Goal: Navigation & Orientation: Find specific page/section

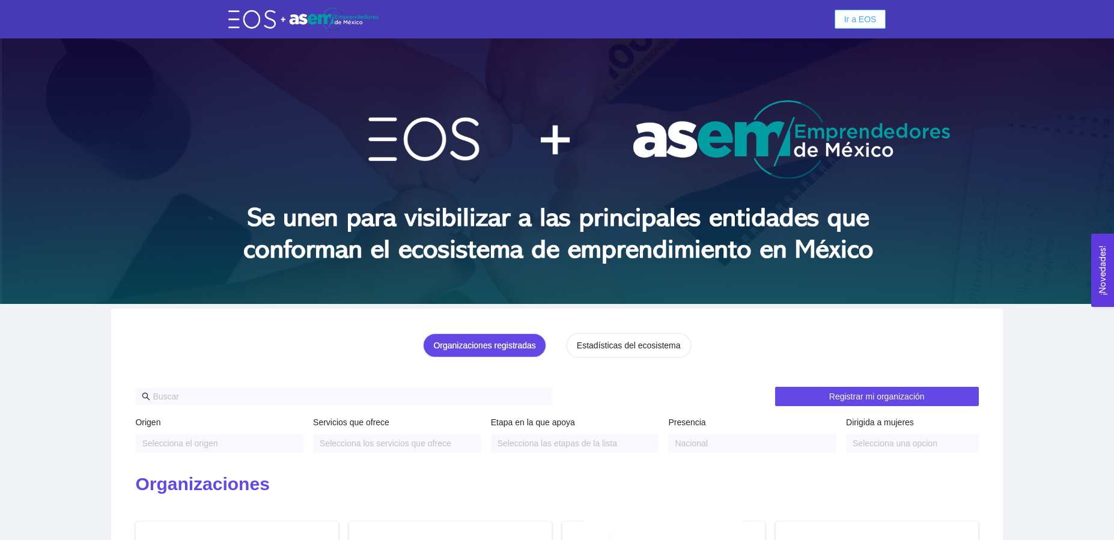
click at [857, 23] on span "Ir a EOS" at bounding box center [860, 19] width 32 height 13
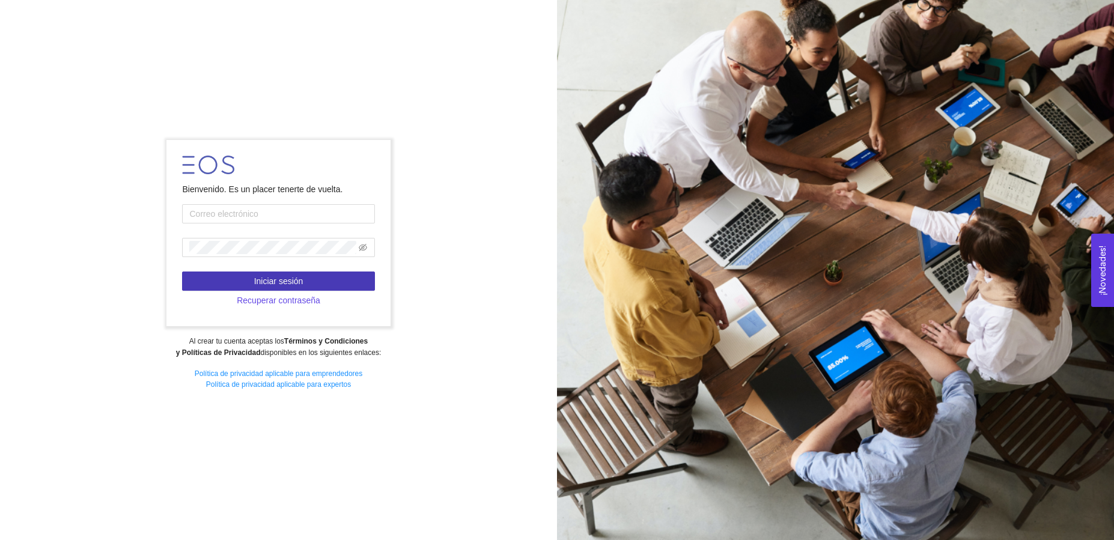
type input "[EMAIL_ADDRESS][PERSON_NAME][DOMAIN_NAME]"
click at [259, 276] on span "Iniciar sesión" at bounding box center [278, 280] width 49 height 13
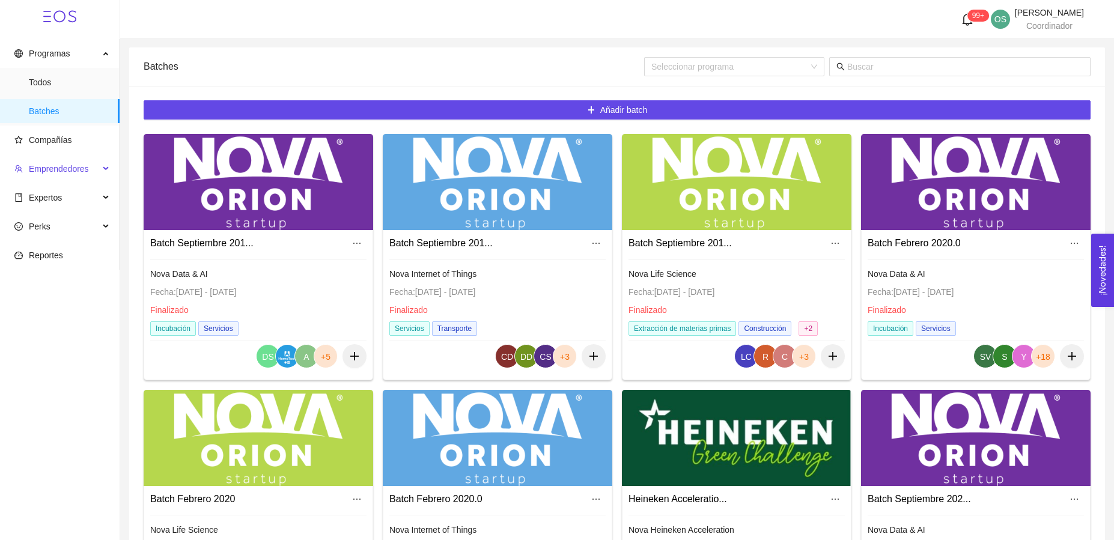
click at [79, 167] on span "Emprendedores" at bounding box center [59, 169] width 60 height 10
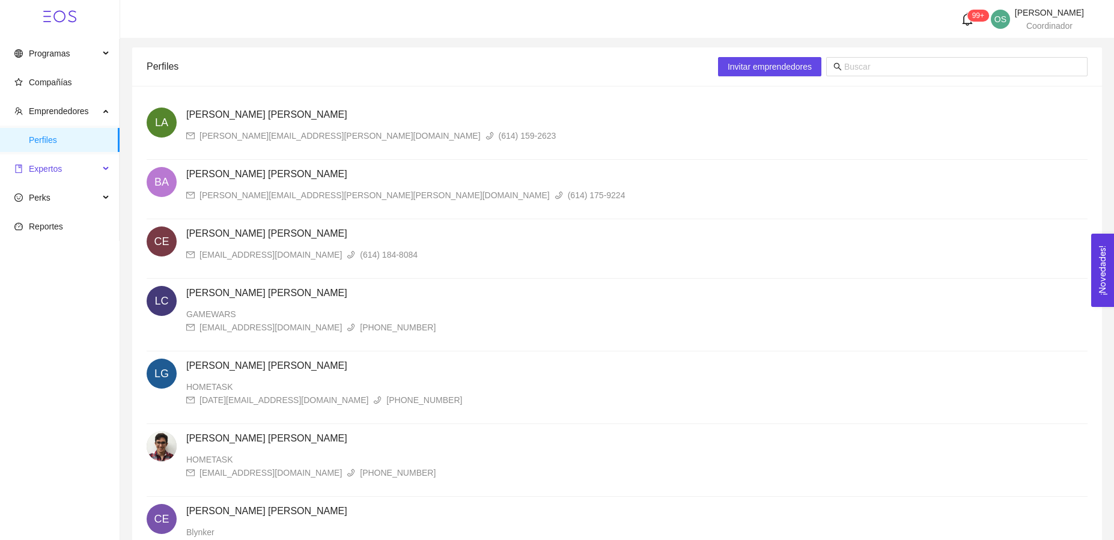
click at [63, 171] on span "Expertos" at bounding box center [56, 169] width 85 height 24
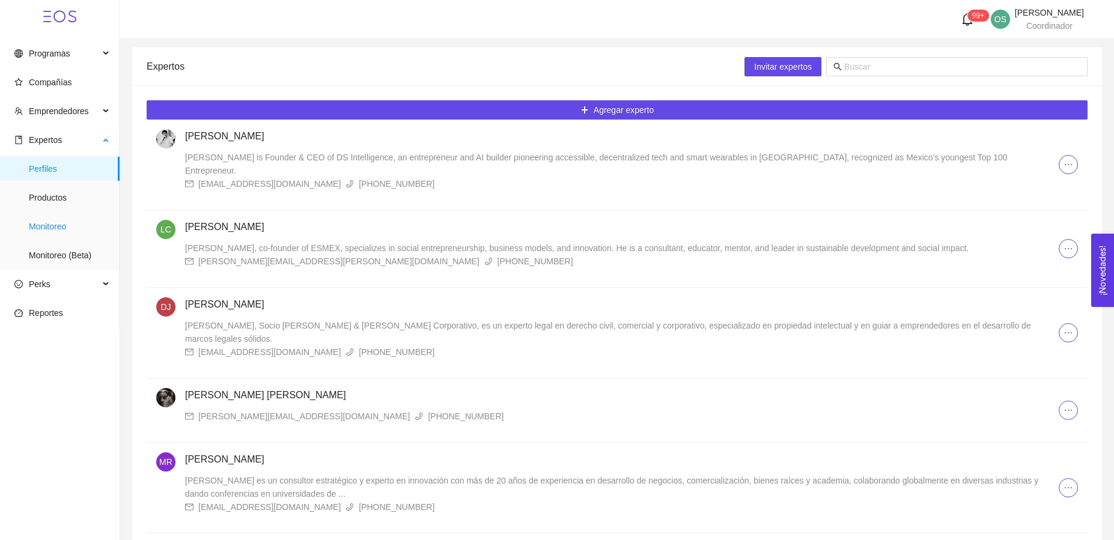
click at [51, 225] on span "Monitoreo" at bounding box center [69, 226] width 81 height 24
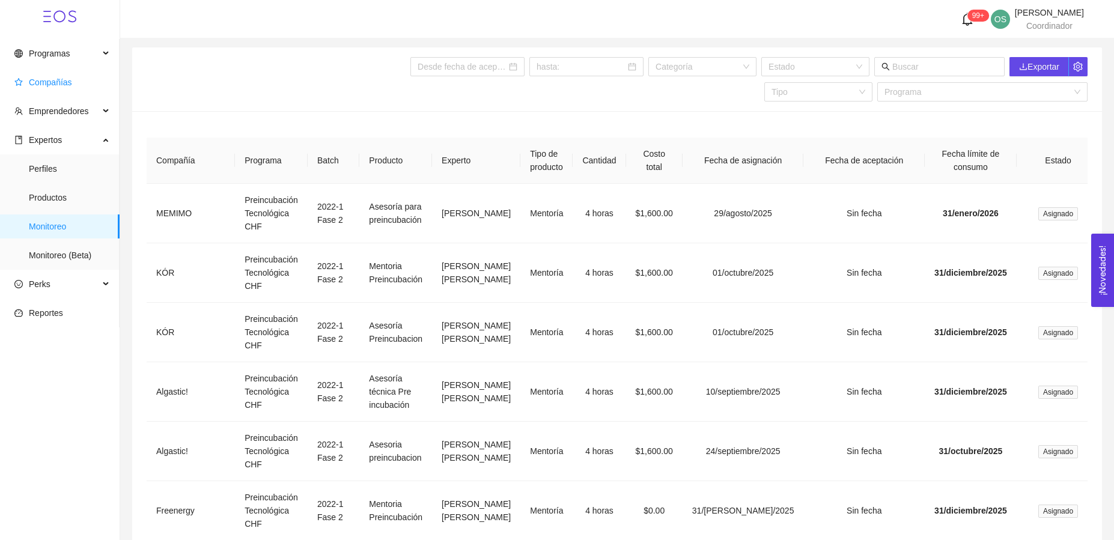
click at [53, 79] on span "Compañías" at bounding box center [50, 82] width 43 height 10
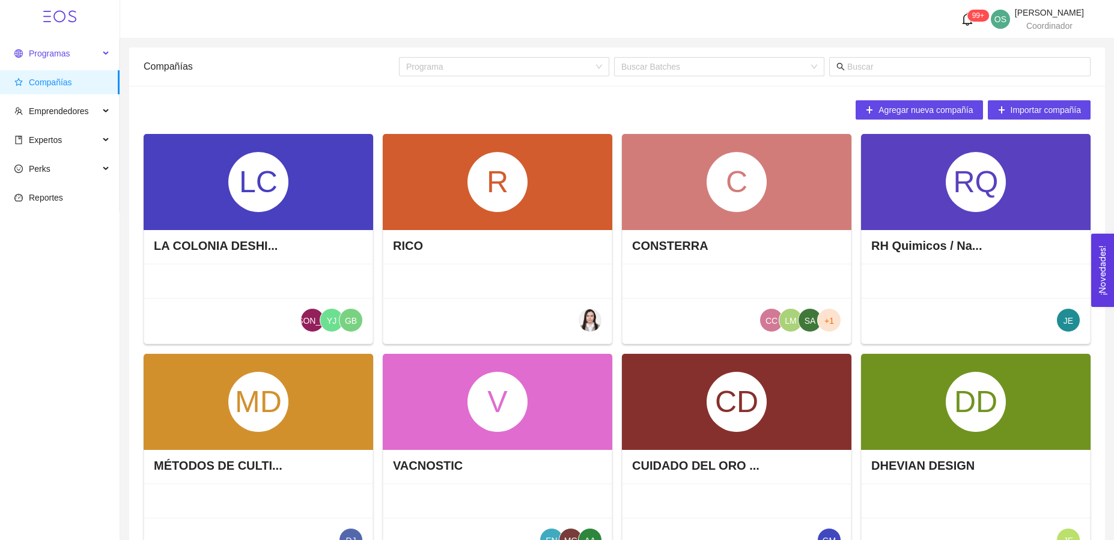
click at [108, 56] on div "Programas" at bounding box center [60, 53] width 120 height 24
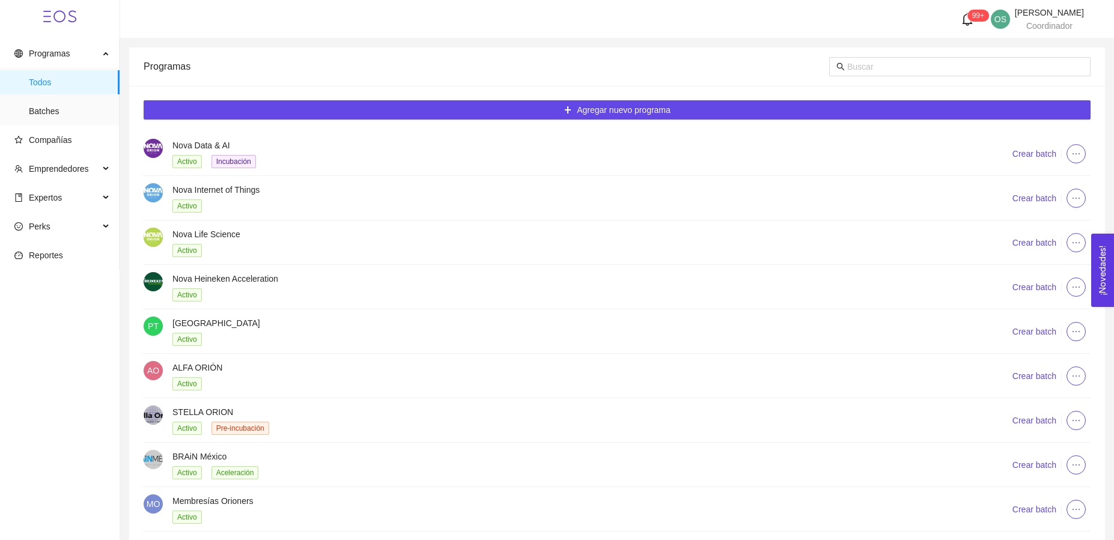
click at [37, 358] on div "Programas Todos Batches Compañías Emprendedores Expertos Perks Reportes" at bounding box center [60, 336] width 120 height 594
click at [85, 124] on ul "Todos Batches" at bounding box center [59, 97] width 119 height 58
click at [53, 112] on span "Batches" at bounding box center [69, 111] width 81 height 24
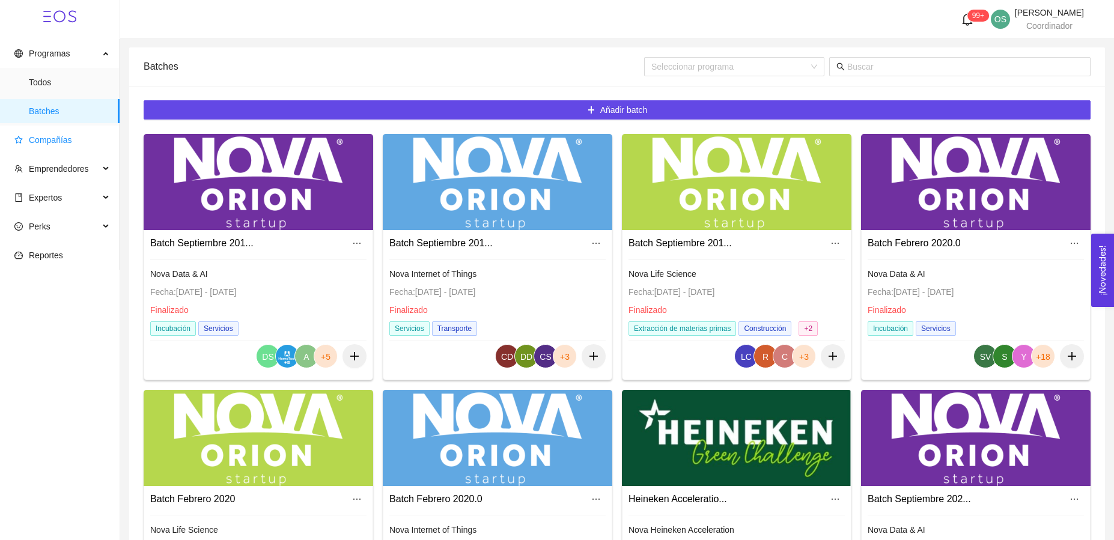
click at [59, 136] on span "Compañías" at bounding box center [50, 140] width 43 height 10
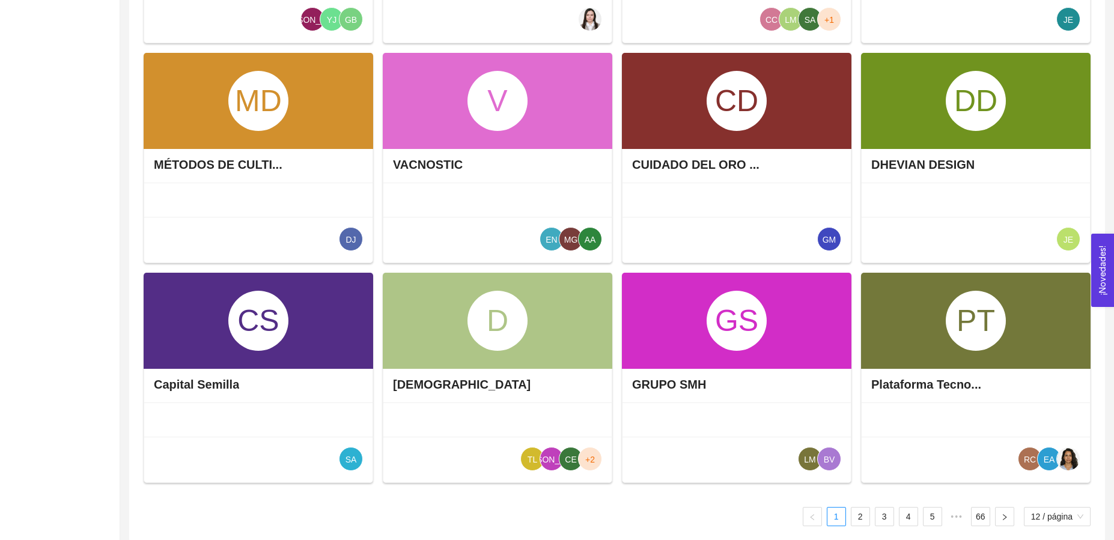
scroll to position [298, 0]
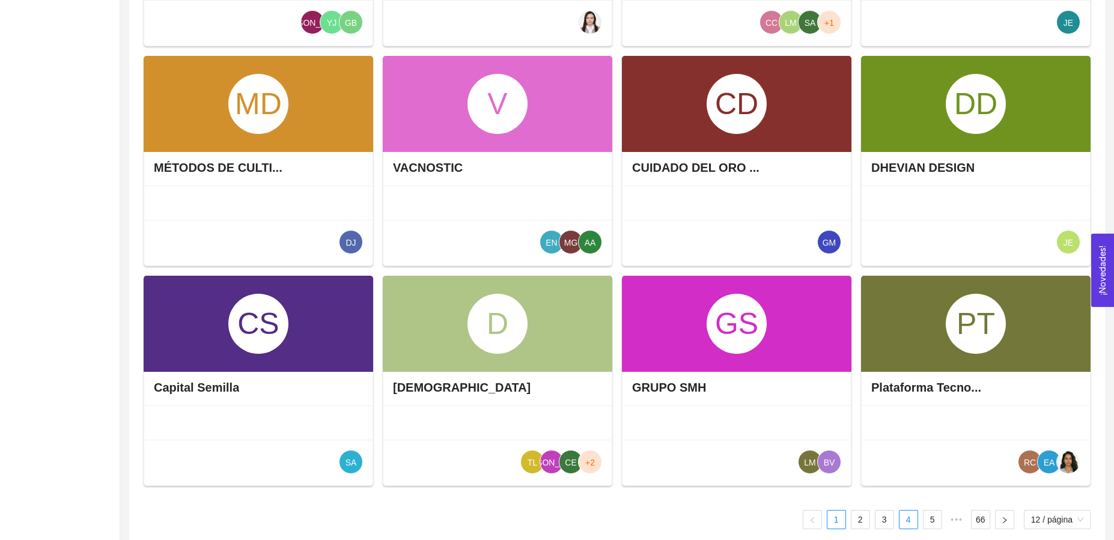
click at [906, 515] on link "4" at bounding box center [908, 520] width 18 height 18
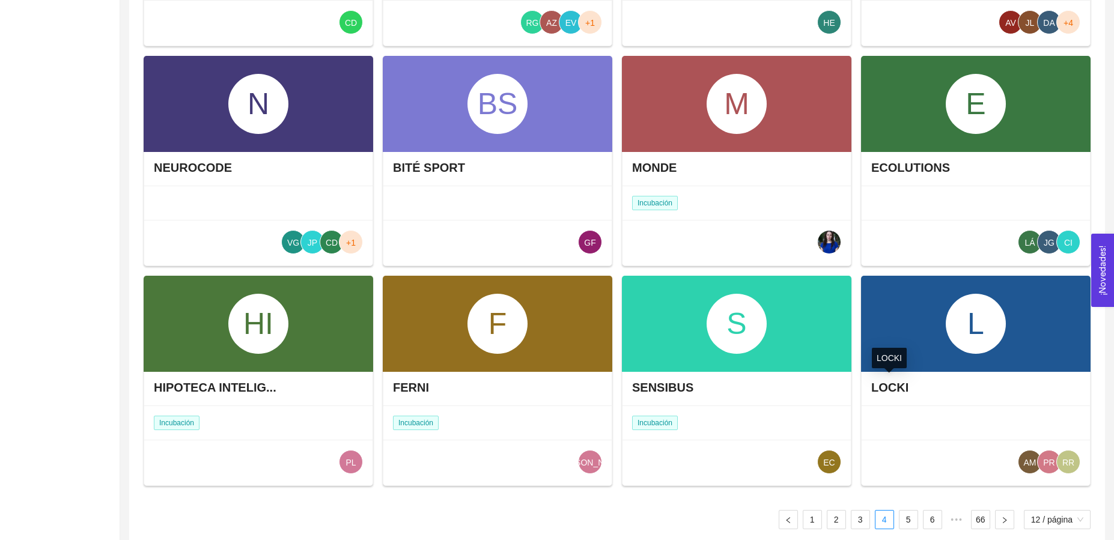
scroll to position [311, 0]
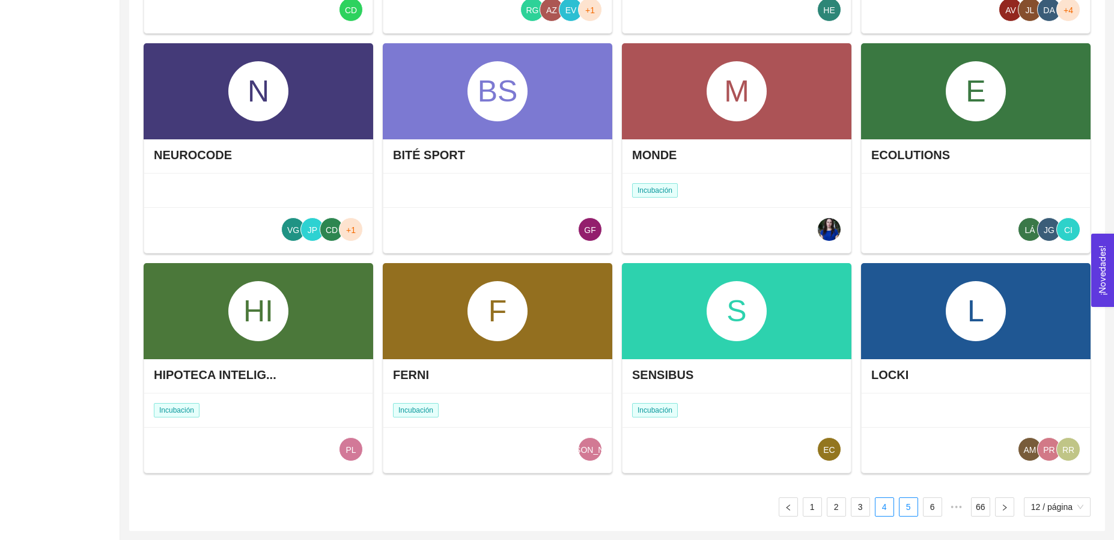
click at [909, 497] on li "5" at bounding box center [908, 506] width 19 height 19
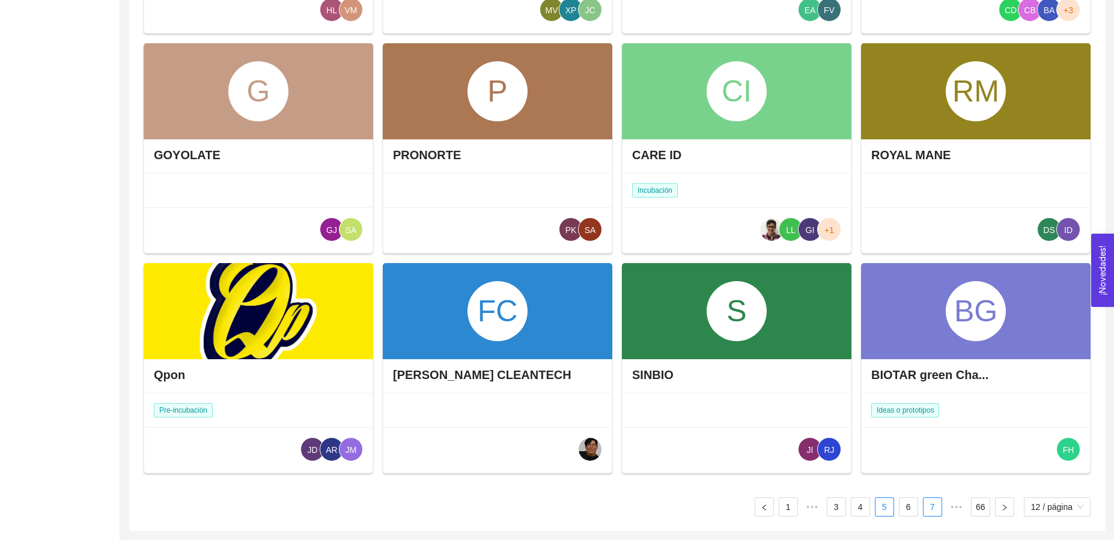
click at [932, 501] on link "7" at bounding box center [932, 507] width 18 height 18
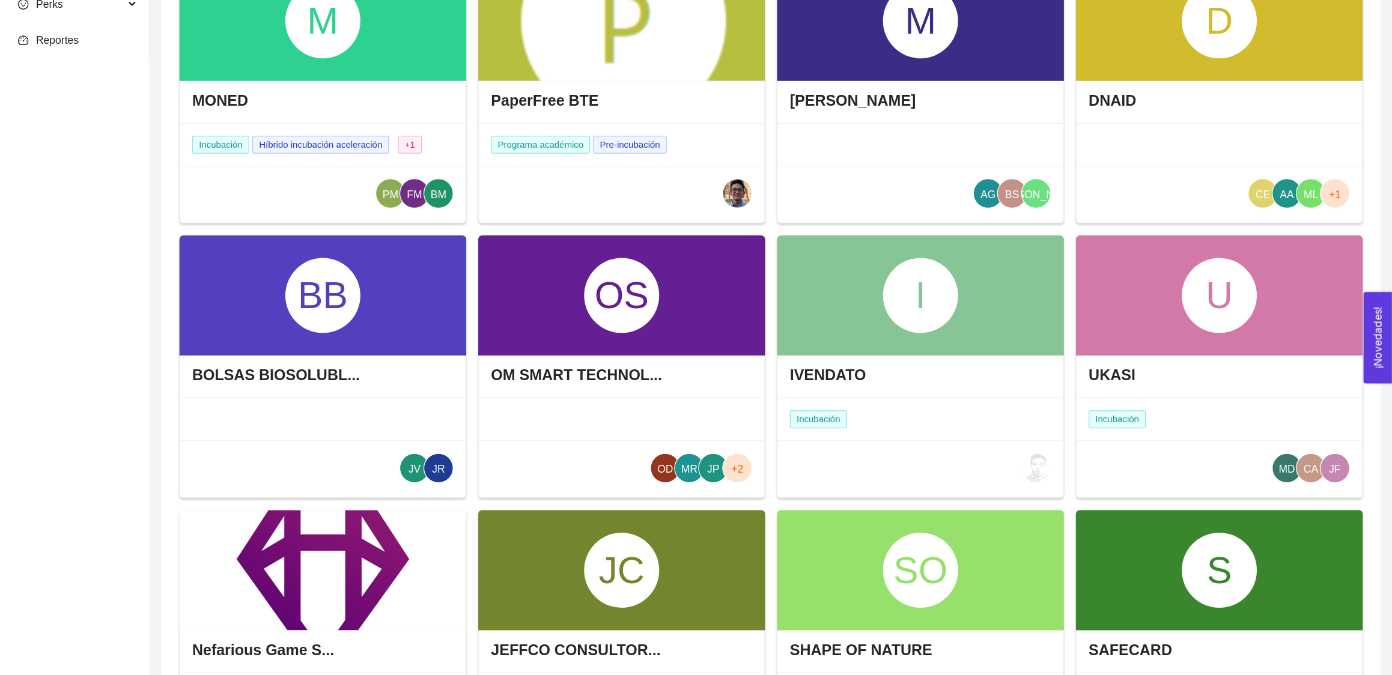
scroll to position [0, 0]
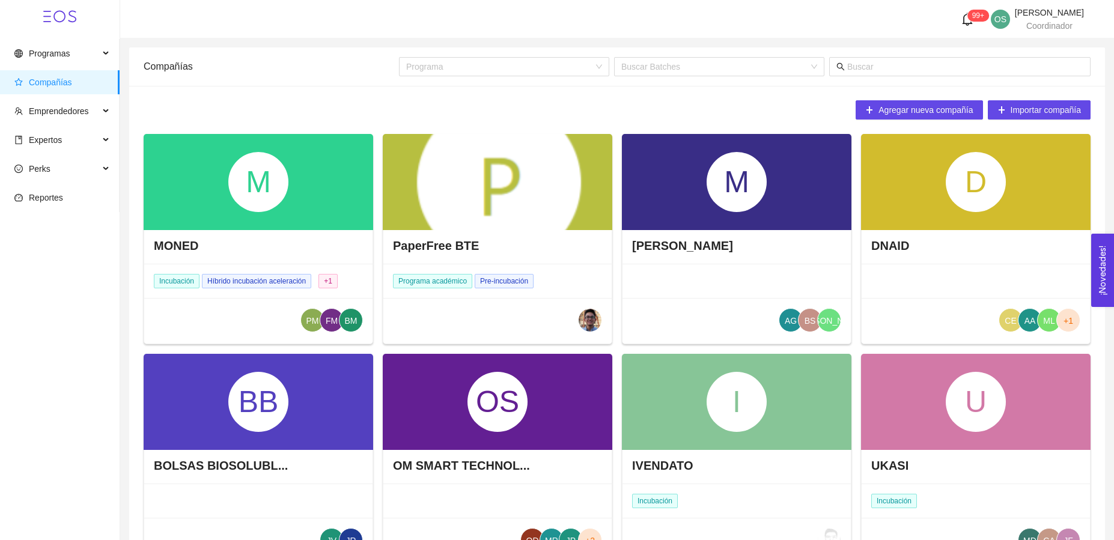
click at [1108, 465] on main "Compañías Programa Buscar Batches Agregar nueva compañía Importar compañía M MO…" at bounding box center [616, 444] width 993 height 812
click at [1090, 460] on div "U UKASI Incubación MD CA JF" at bounding box center [975, 459] width 229 height 210
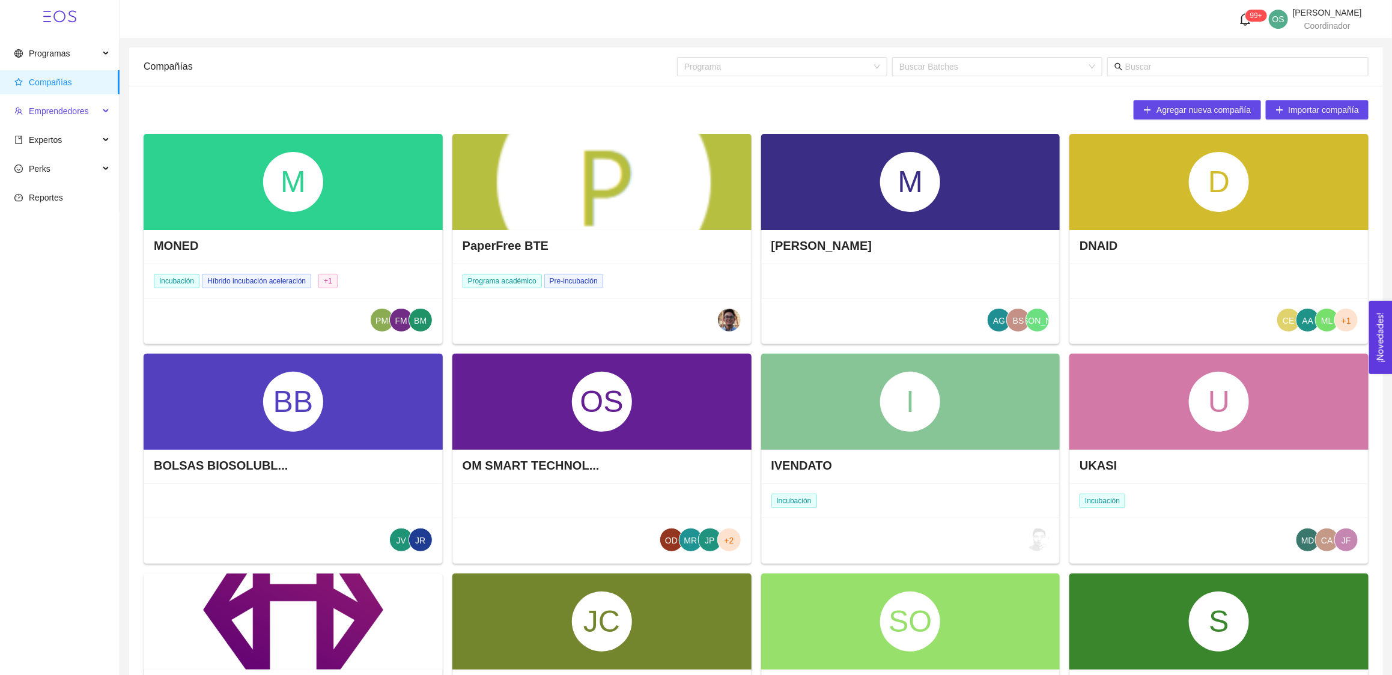
click at [56, 109] on span "Emprendedores" at bounding box center [59, 111] width 60 height 10
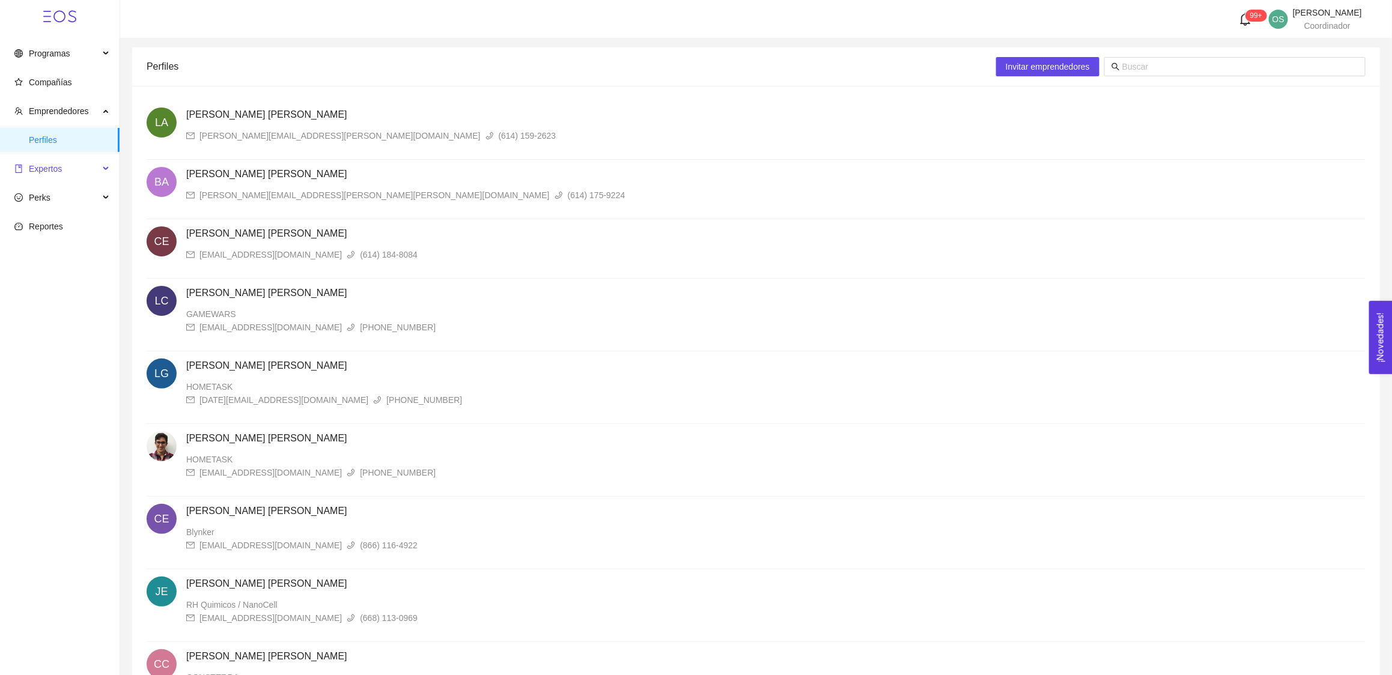
click at [48, 166] on span "Expertos" at bounding box center [45, 169] width 33 height 10
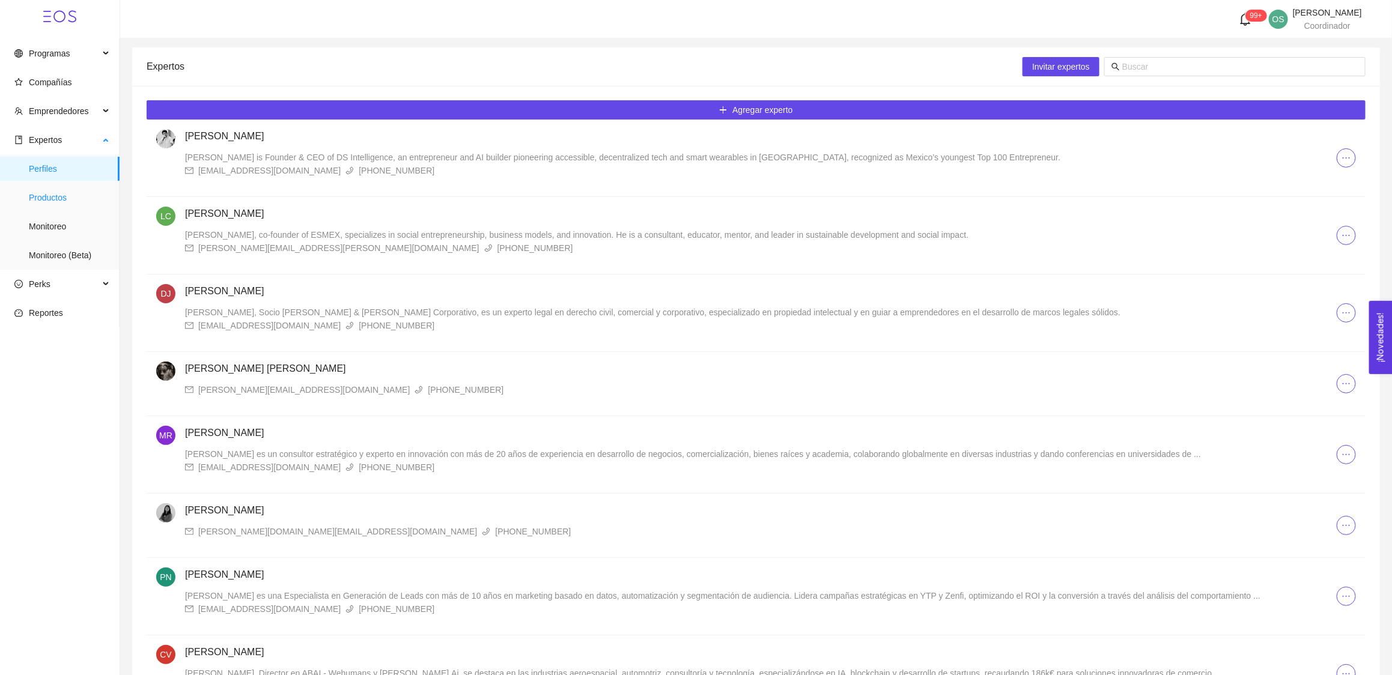
click at [77, 190] on span "Productos" at bounding box center [69, 198] width 81 height 24
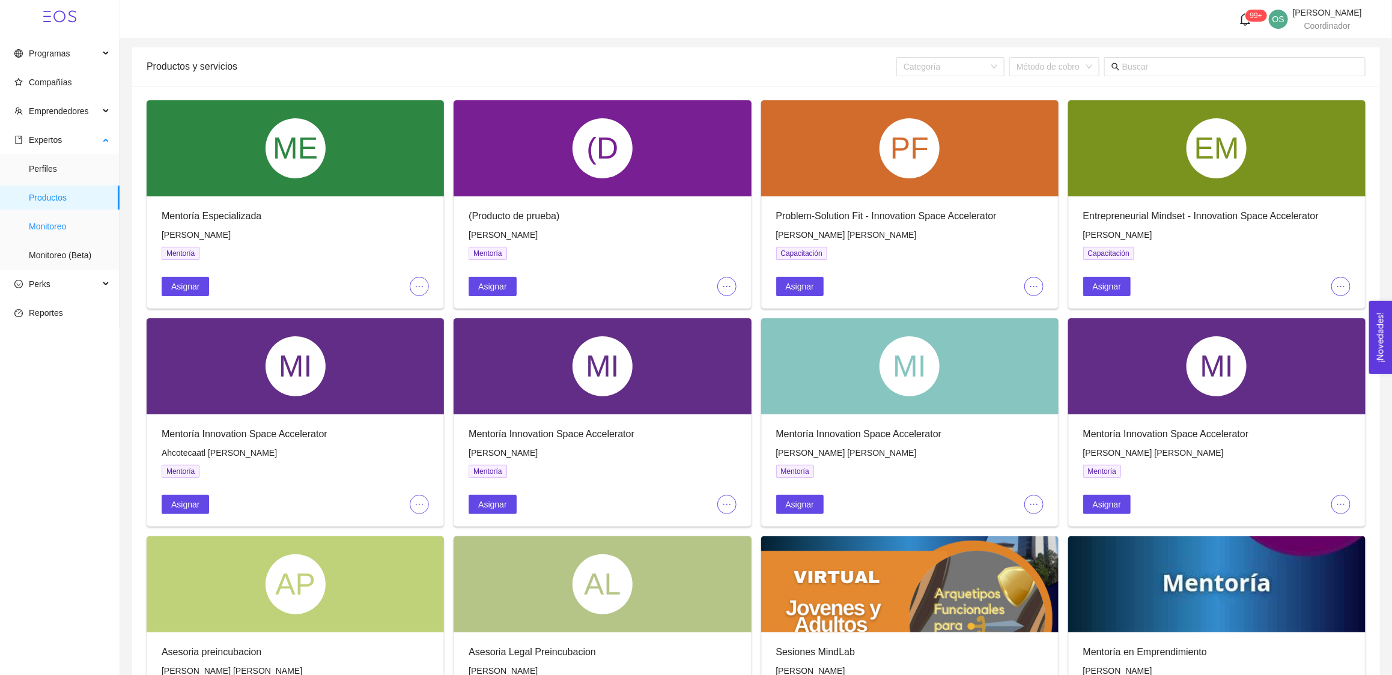
click at [56, 222] on span "Monitoreo" at bounding box center [69, 226] width 81 height 24
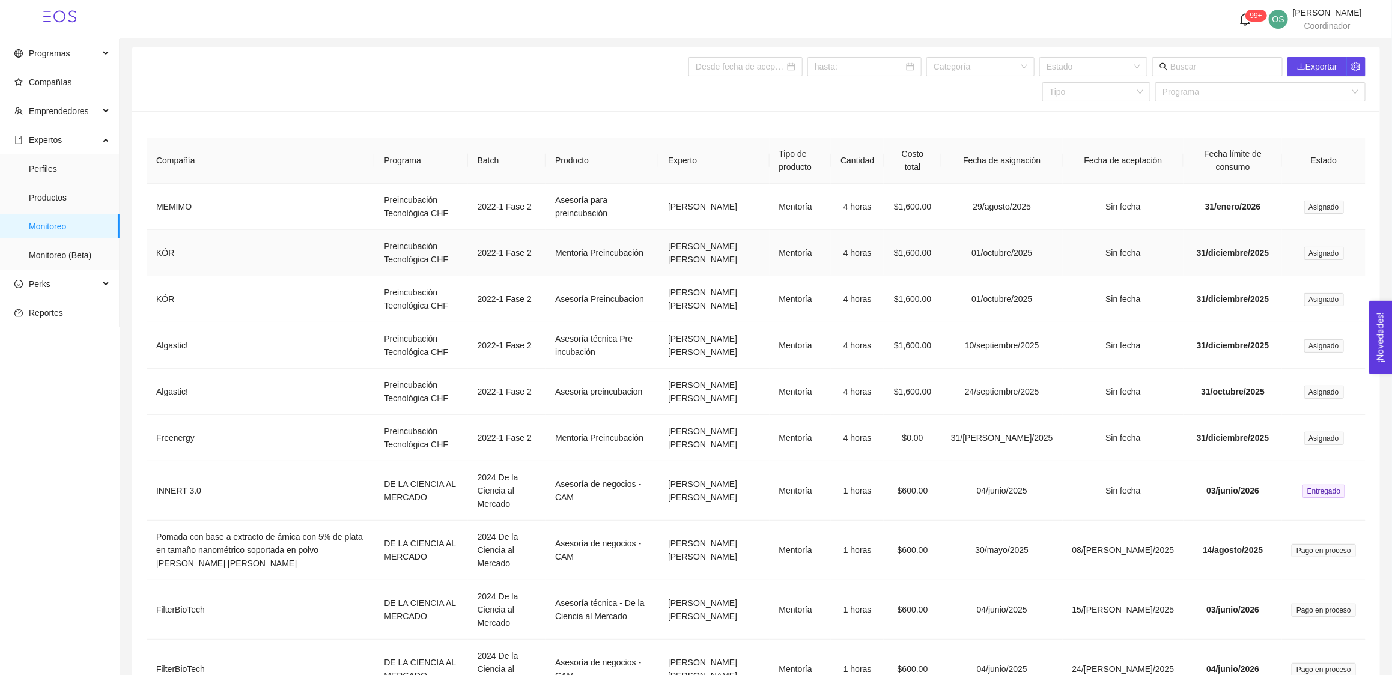
click at [1113, 250] on span "Asignado" at bounding box center [1324, 253] width 40 height 13
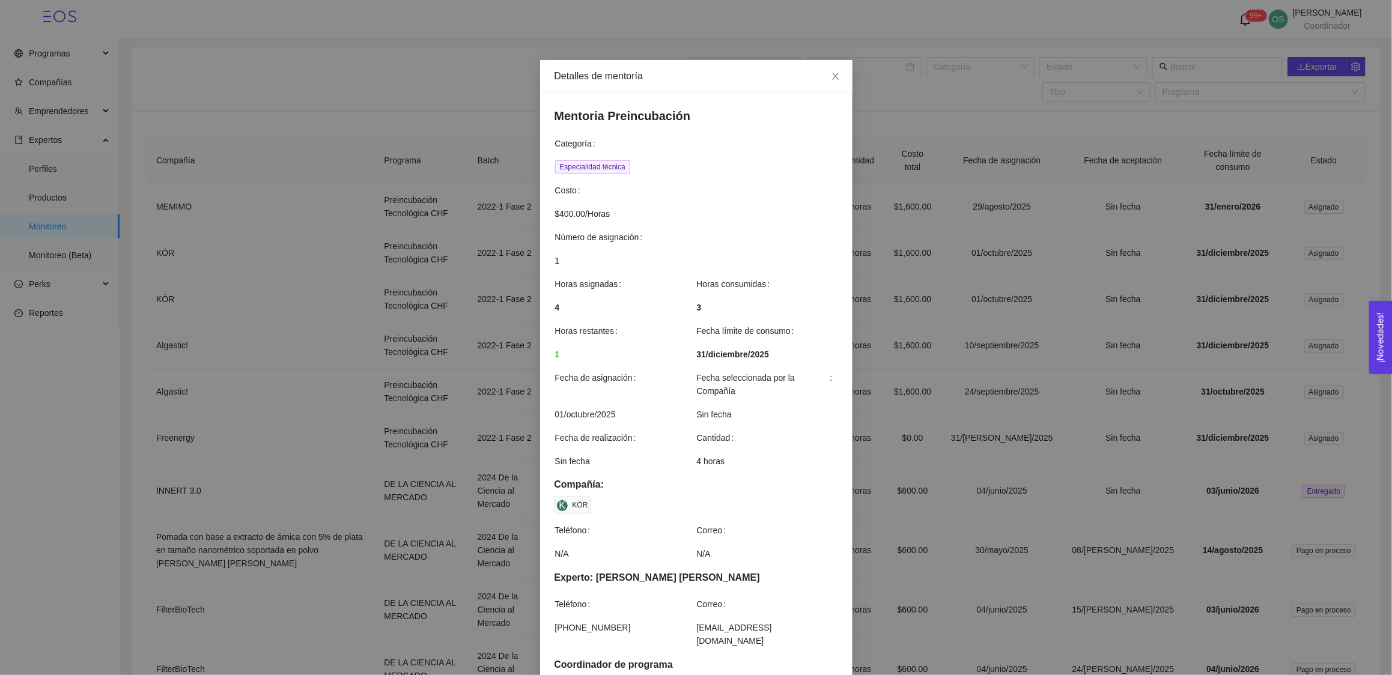
click at [91, 374] on div "Detalles de mentoría Mentoria Preincubación Categoría Especialidad técnica Cost…" at bounding box center [696, 337] width 1392 height 675
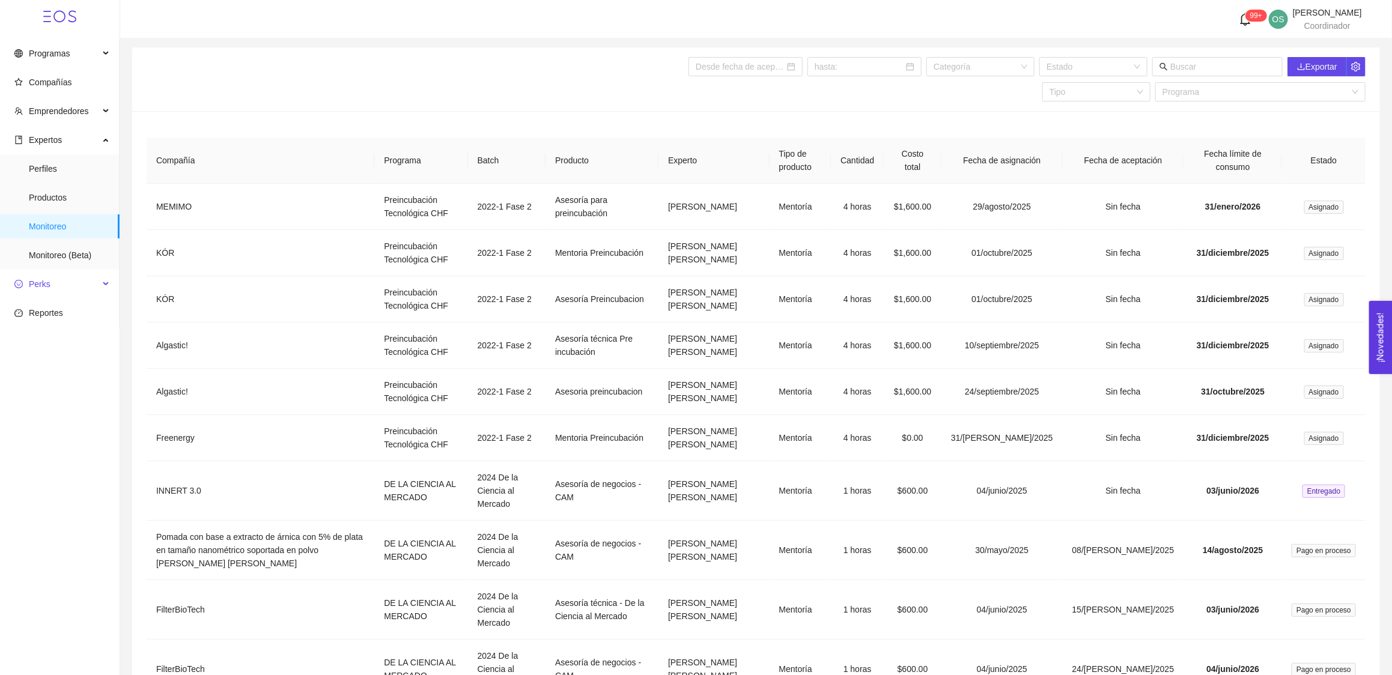
click at [69, 293] on span "Perks" at bounding box center [56, 284] width 85 height 24
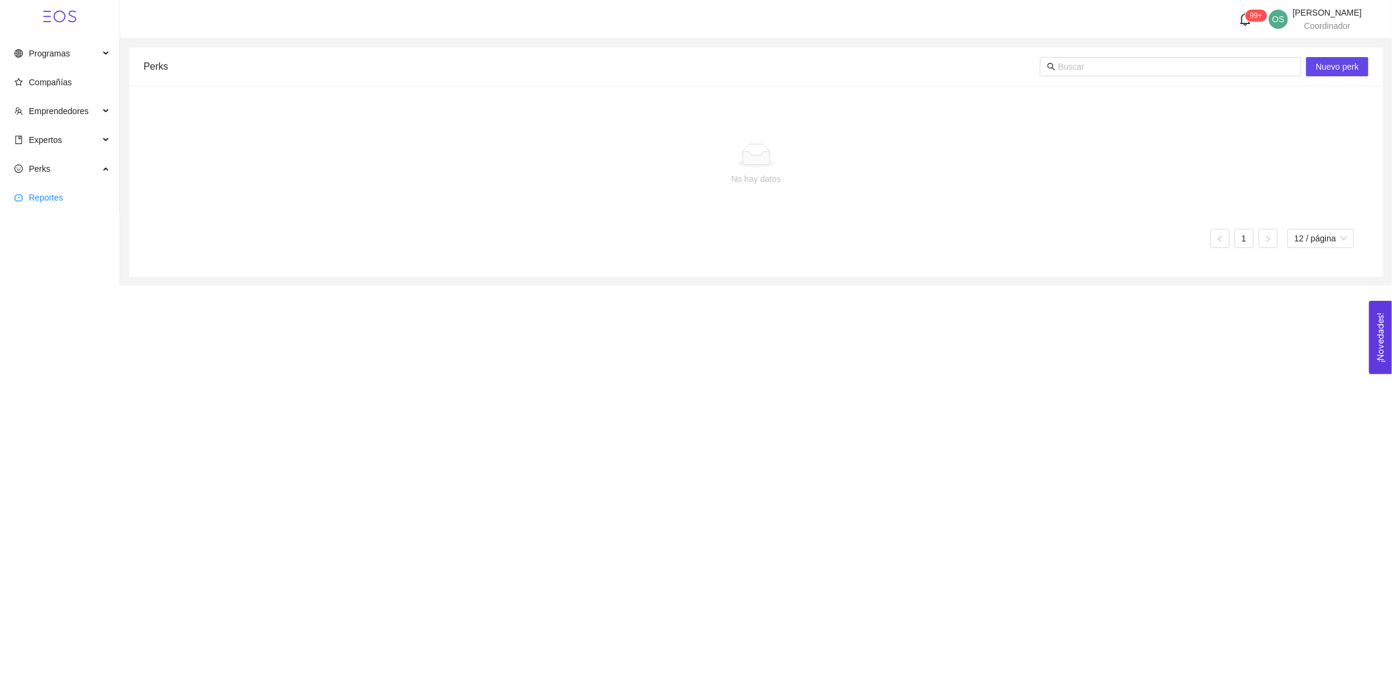
click at [50, 195] on span "Reportes" at bounding box center [46, 198] width 34 height 10
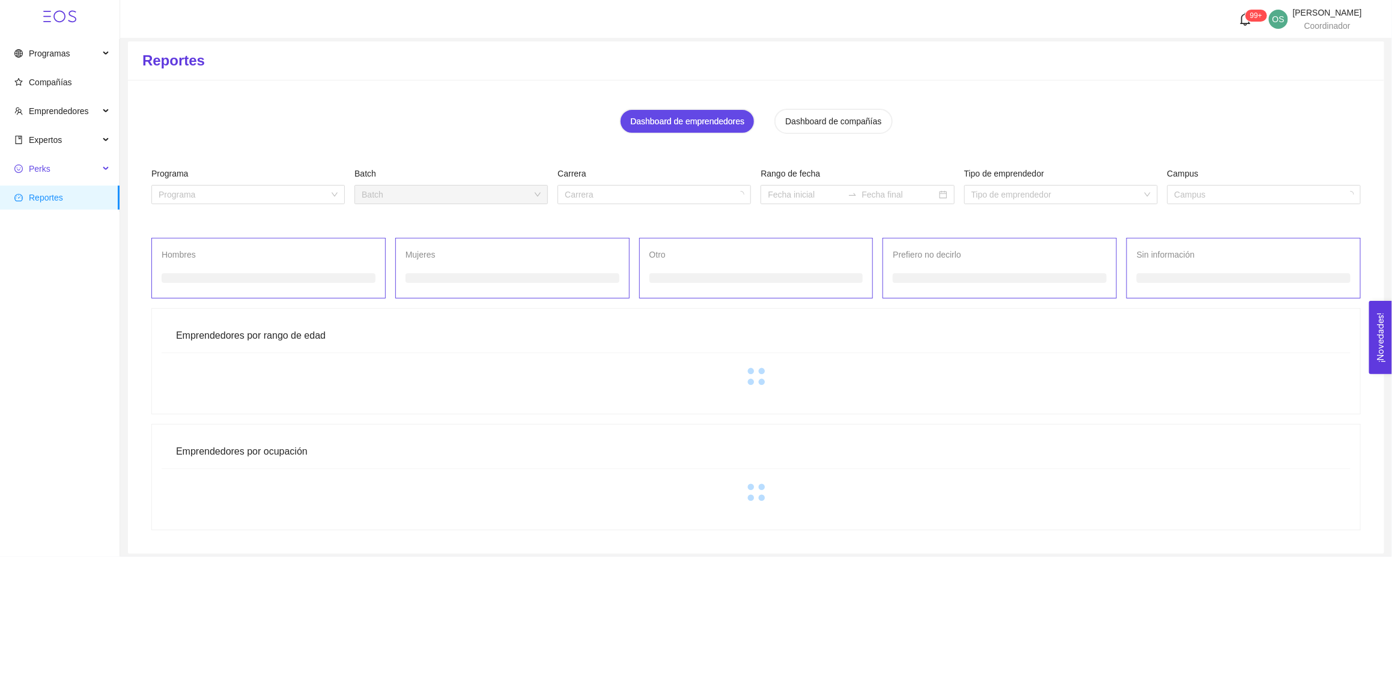
click at [40, 173] on span "Perks" at bounding box center [40, 169] width 22 height 10
